Goal: Task Accomplishment & Management: Use online tool/utility

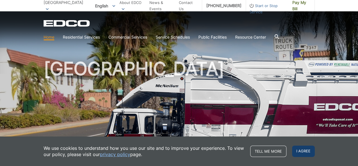
click at [308, 151] on span "I agree" at bounding box center [303, 150] width 23 height 11
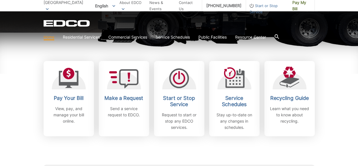
scroll to position [149, 0]
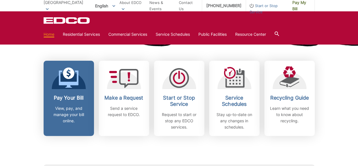
click at [61, 100] on h2 "Pay Your Bill" at bounding box center [69, 98] width 42 height 6
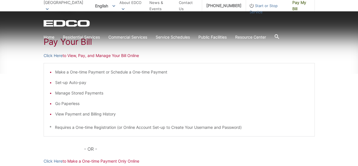
scroll to position [91, 0]
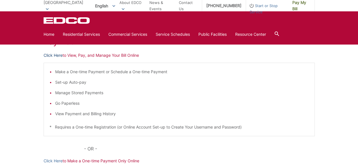
click at [58, 55] on link "Click Here" at bounding box center [53, 55] width 19 height 6
